Goal: Use online tool/utility

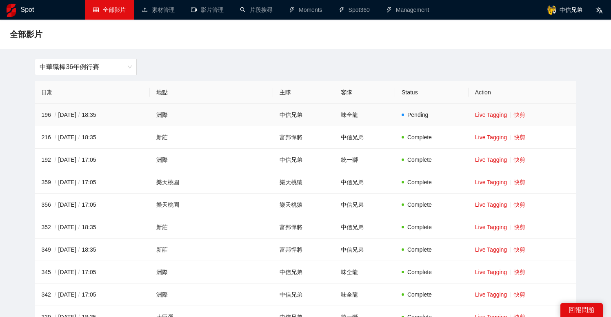
click at [514, 115] on link "快剪" at bounding box center [519, 114] width 11 height 7
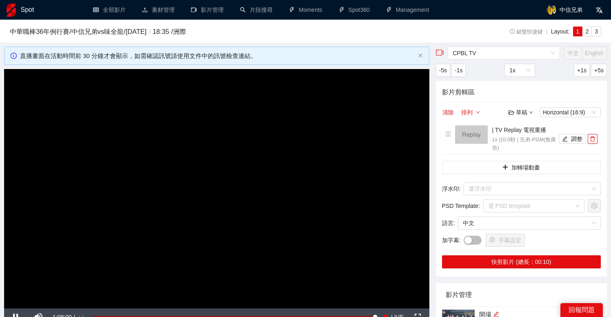
click at [490, 54] on span "CPBL TV" at bounding box center [504, 53] width 102 height 12
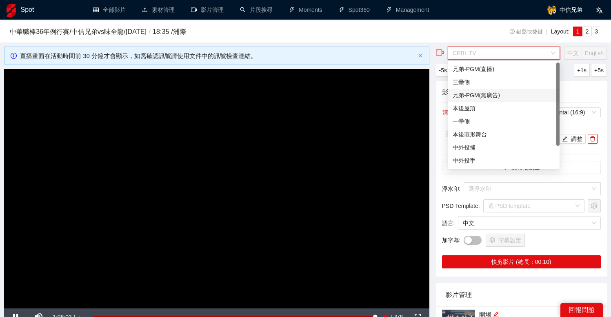
click at [497, 91] on div "兄弟-PGM(無廣告)" at bounding box center [504, 95] width 102 height 9
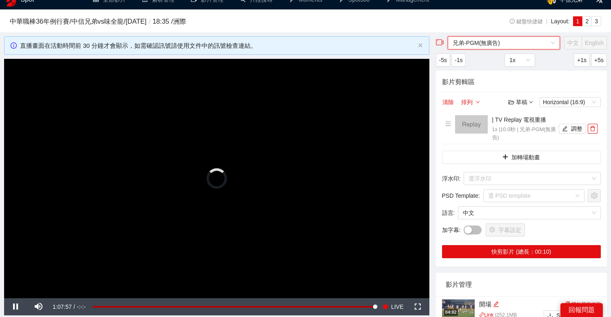
scroll to position [20, 0]
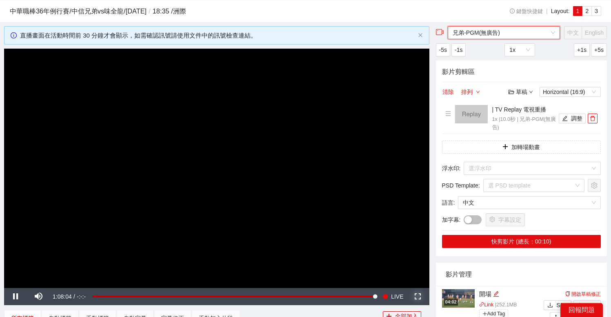
click at [419, 296] on span "Video Player" at bounding box center [418, 296] width 23 height 0
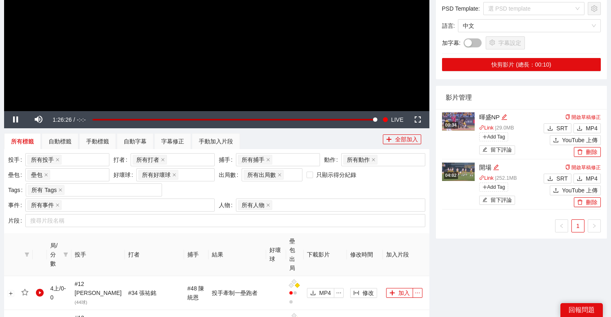
click at [464, 123] on img at bounding box center [458, 121] width 33 height 18
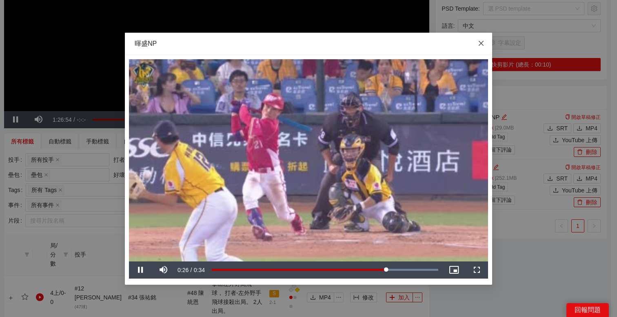
click at [485, 47] on span "Close" at bounding box center [481, 44] width 22 height 22
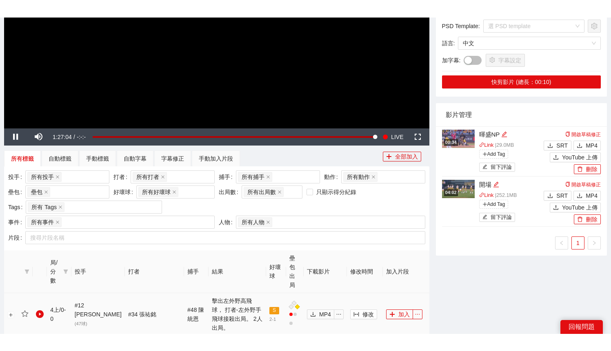
scroll to position [7, 0]
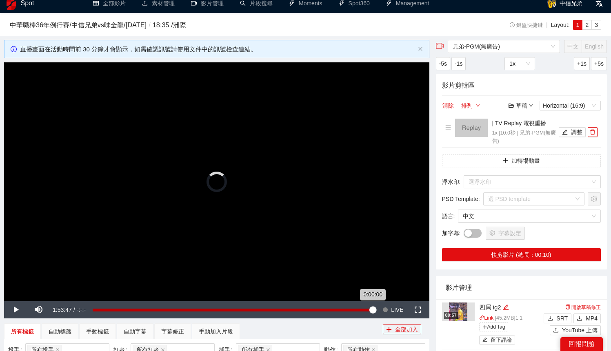
click at [373, 311] on div "0:00:00" at bounding box center [233, 310] width 280 height 3
click at [387, 307] on span "Video Player" at bounding box center [385, 310] width 6 height 17
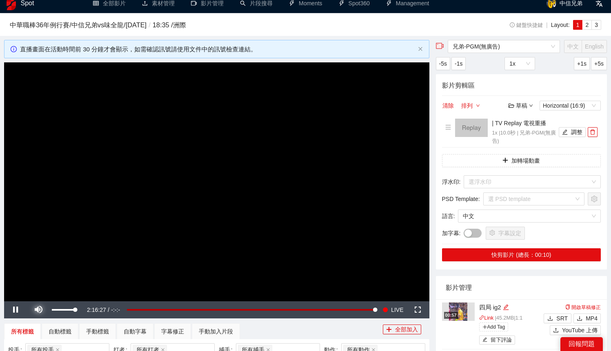
click at [41, 310] on span "Video Player" at bounding box center [38, 310] width 23 height 0
click at [40, 310] on span "Video Player" at bounding box center [38, 310] width 23 height 0
click at [38, 310] on span "Video Player" at bounding box center [38, 310] width 23 height 0
click at [43, 310] on span "Video Player" at bounding box center [38, 310] width 23 height 0
click at [40, 310] on span "Video Player" at bounding box center [38, 310] width 23 height 0
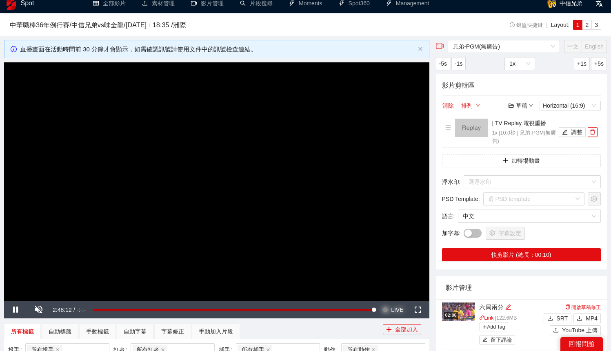
click at [388, 312] on span "Video Player" at bounding box center [385, 310] width 6 height 17
